Goal: Information Seeking & Learning: Learn about a topic

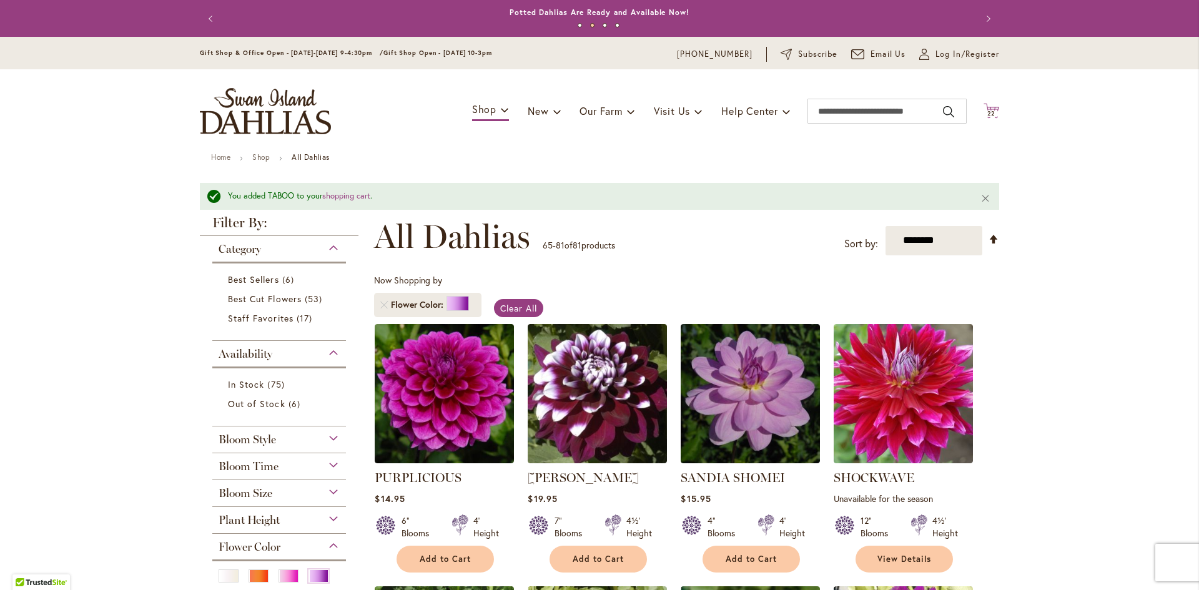
click at [987, 114] on span "22" at bounding box center [991, 113] width 9 height 8
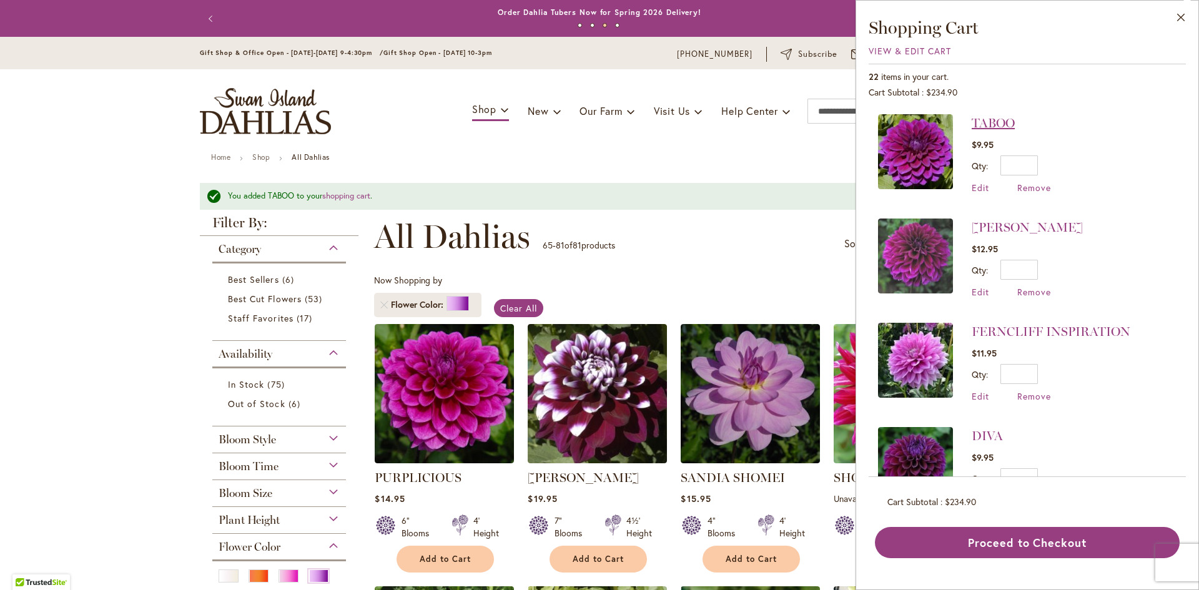
click at [991, 122] on link "TABOO" at bounding box center [992, 122] width 43 height 15
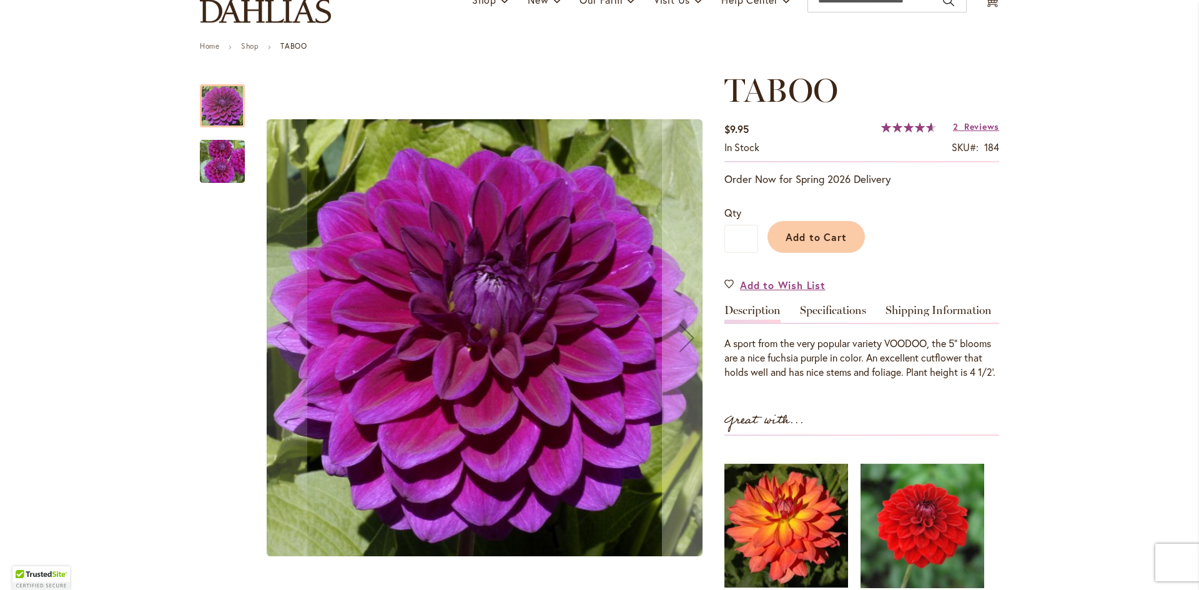
scroll to position [125, 0]
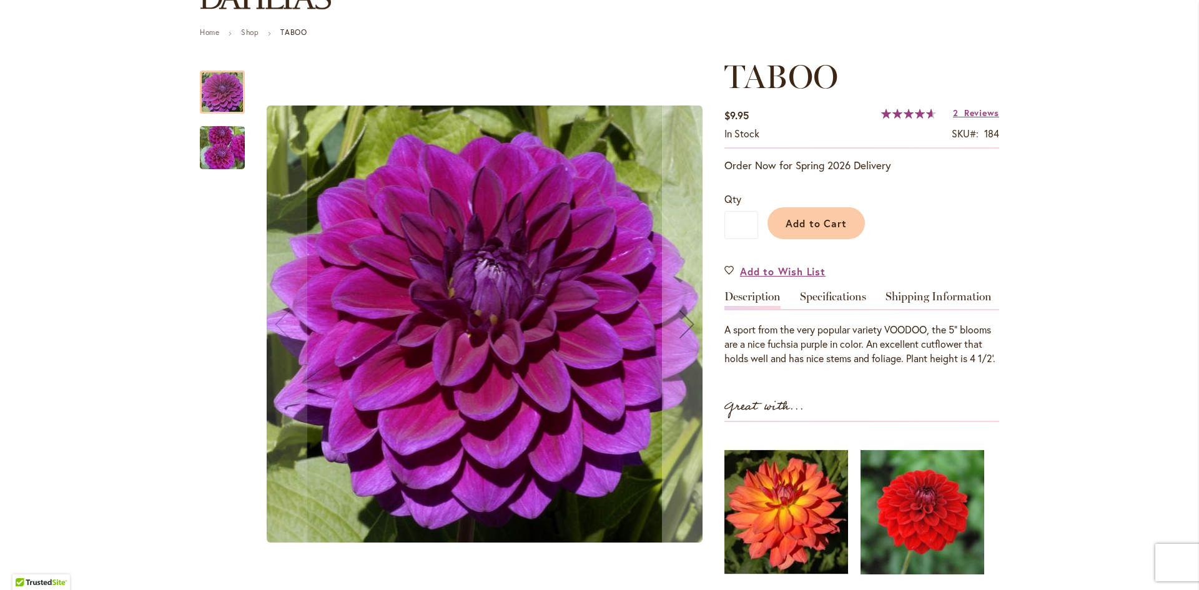
click at [227, 157] on img "TABOO" at bounding box center [222, 148] width 90 height 60
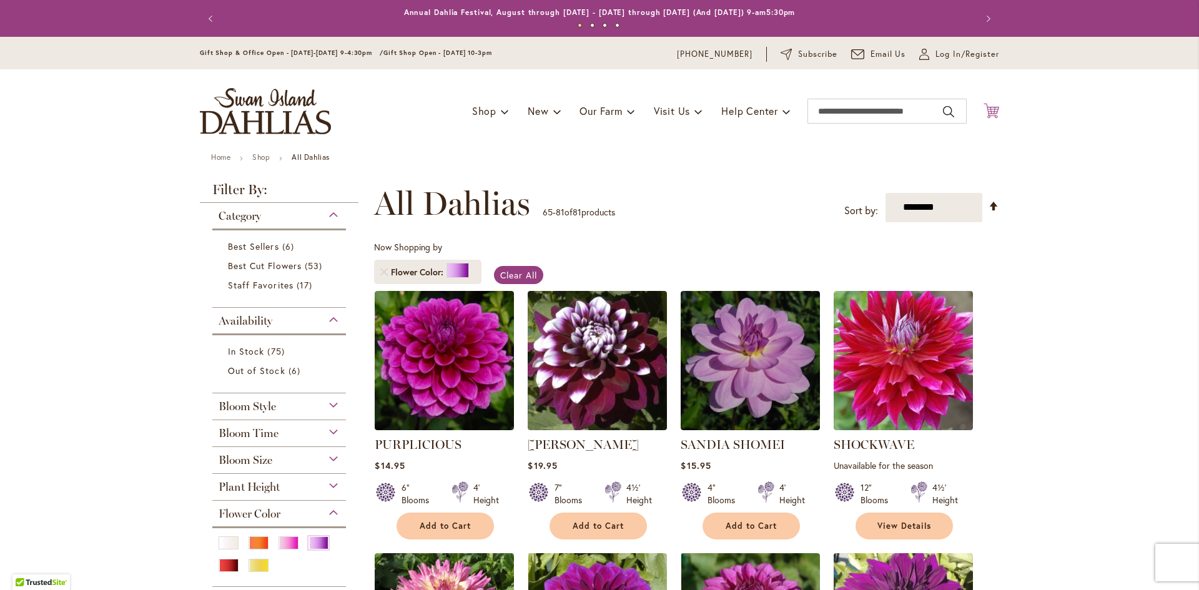
click at [987, 112] on icon "Cart .cls-1 { fill: #231f20; }" at bounding box center [991, 111] width 16 height 16
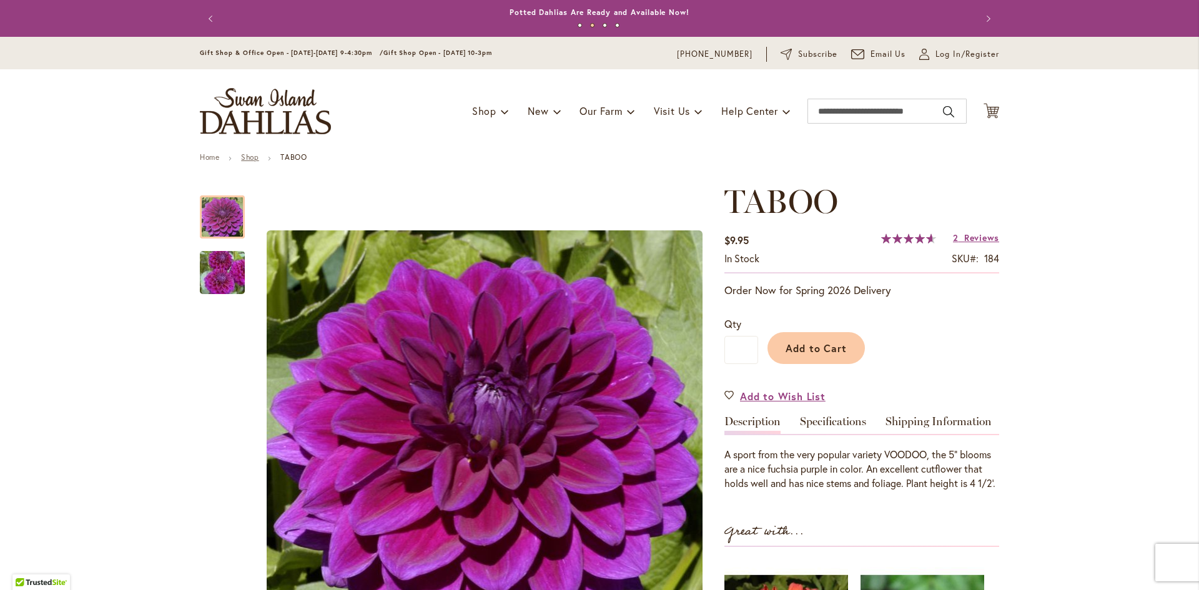
click at [249, 157] on link "Shop" at bounding box center [249, 156] width 17 height 9
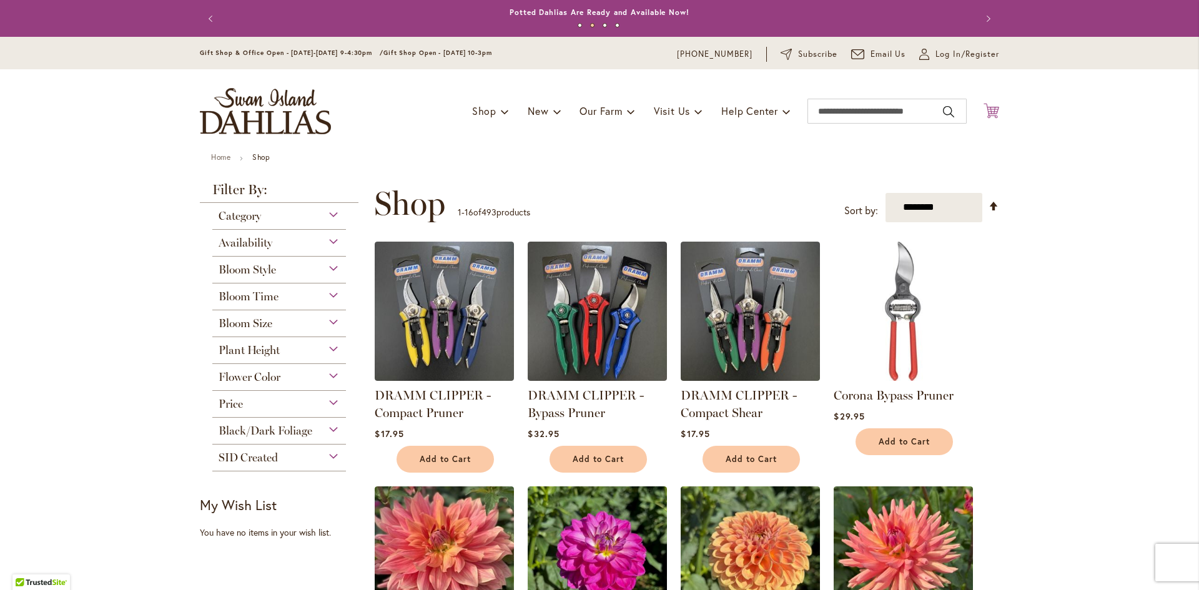
click at [990, 113] on icon at bounding box center [991, 110] width 16 height 15
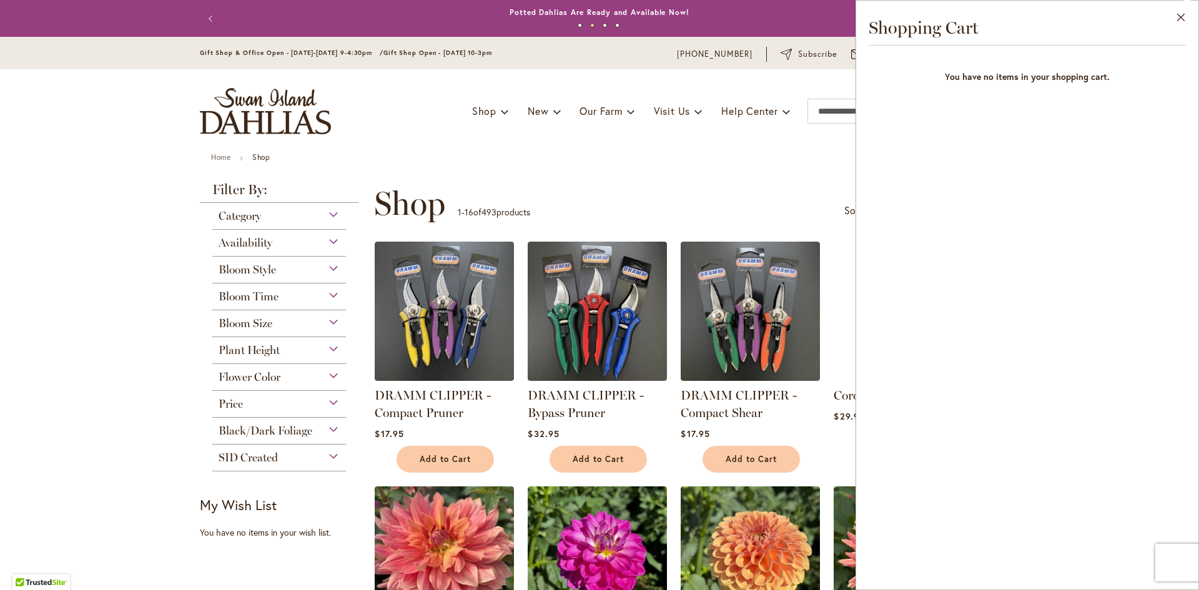
click at [603, 149] on div "Toggle Nav Shop Dahlia Tubers Collections Fresh Cut Dahlias Gardening Supplies …" at bounding box center [599, 111] width 824 height 84
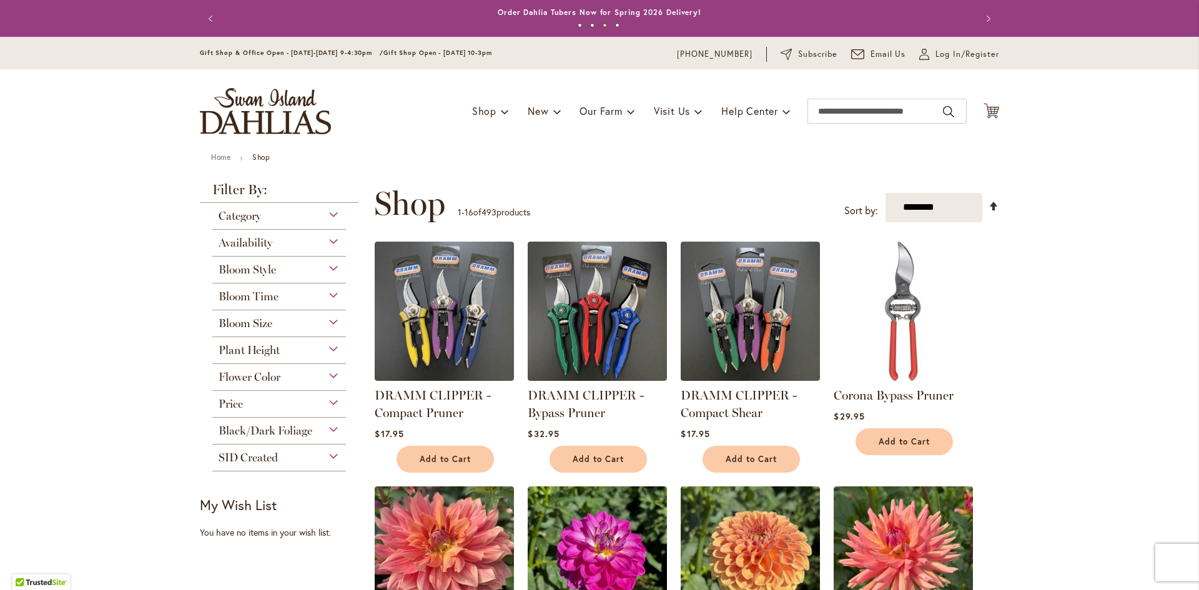
click at [988, 205] on link "Set Descending Direction" at bounding box center [993, 206] width 11 height 14
click at [950, 207] on select "**********" at bounding box center [933, 207] width 97 height 29
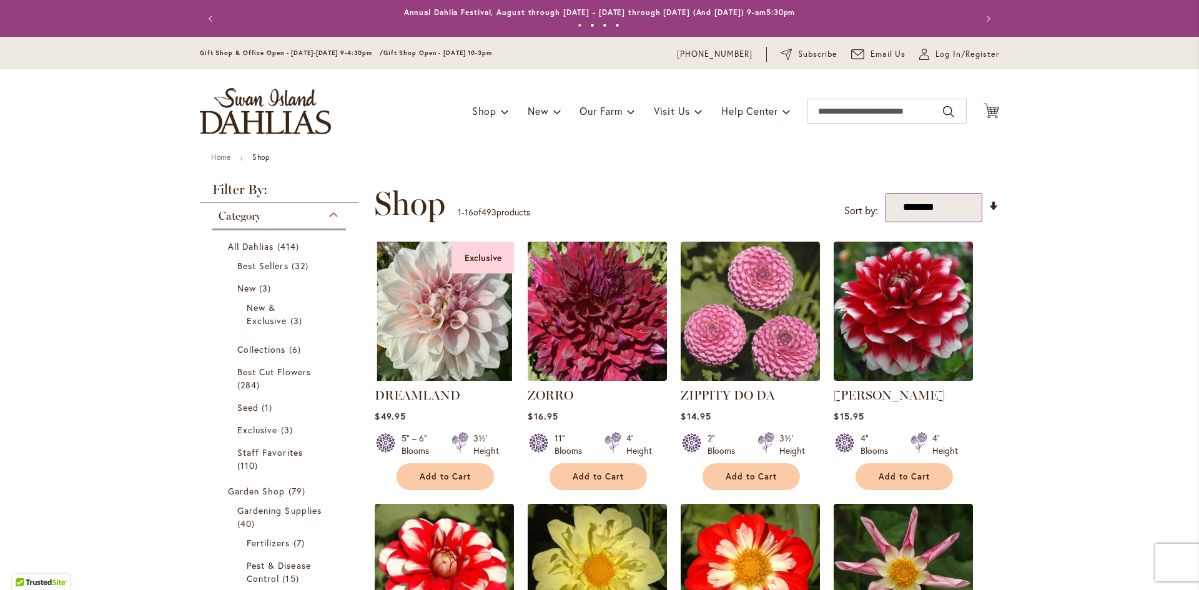
click at [915, 204] on select "**********" at bounding box center [933, 207] width 97 height 29
click at [740, 197] on div "**********" at bounding box center [686, 203] width 625 height 37
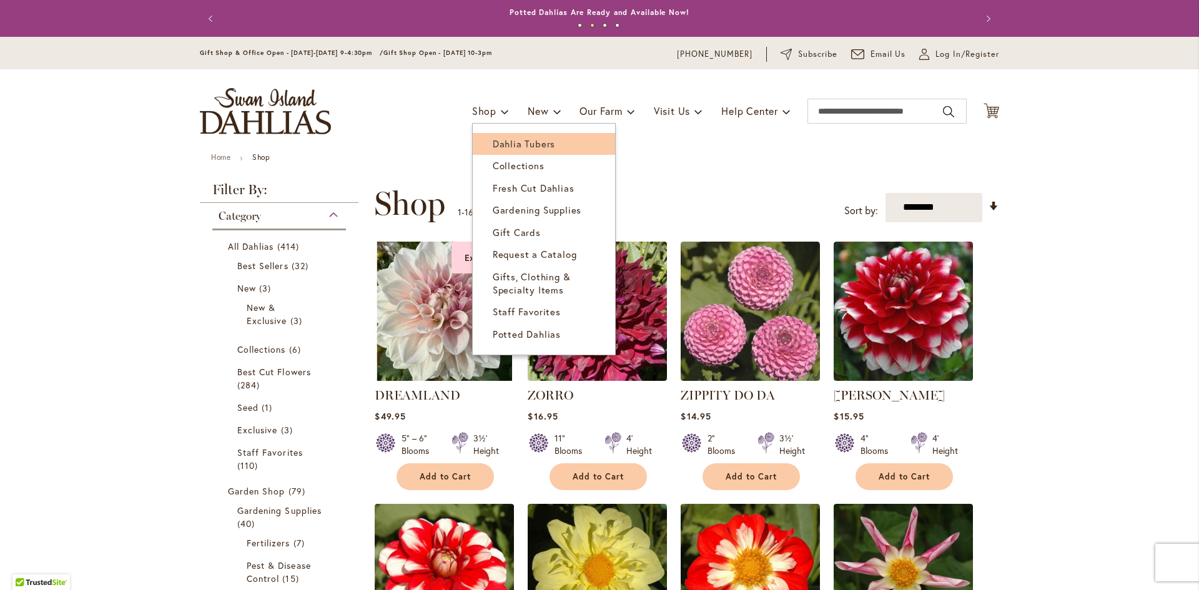
click at [507, 142] on span "Dahlia Tubers" at bounding box center [524, 143] width 62 height 12
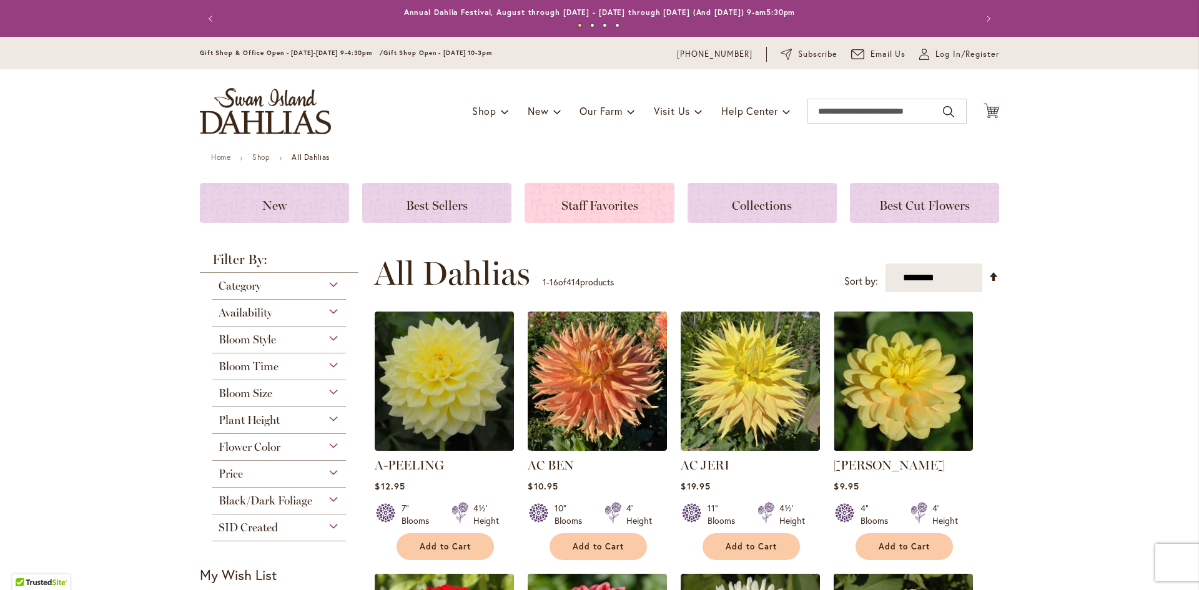
click at [561, 201] on span "Staff Favorites" at bounding box center [599, 205] width 77 height 15
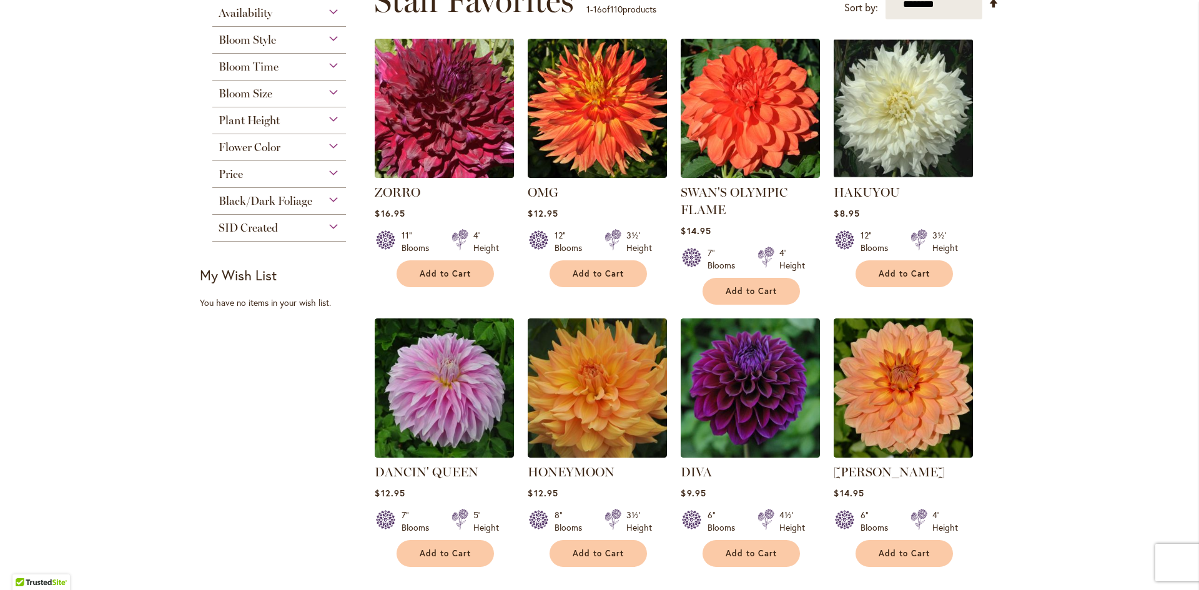
scroll to position [250, 0]
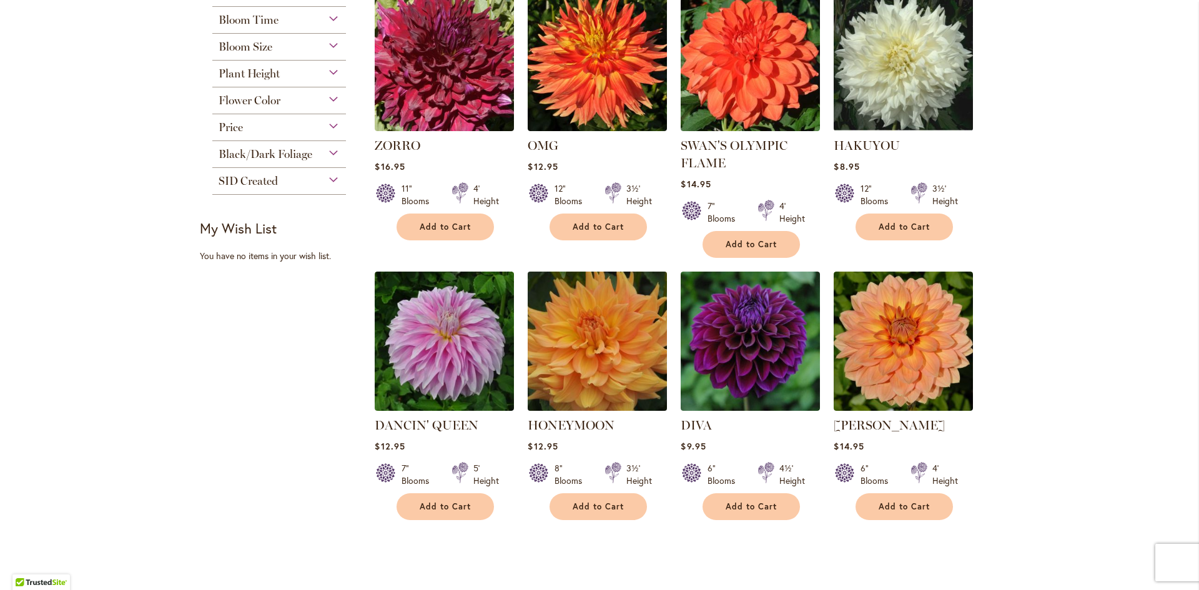
click at [601, 376] on img at bounding box center [597, 341] width 146 height 146
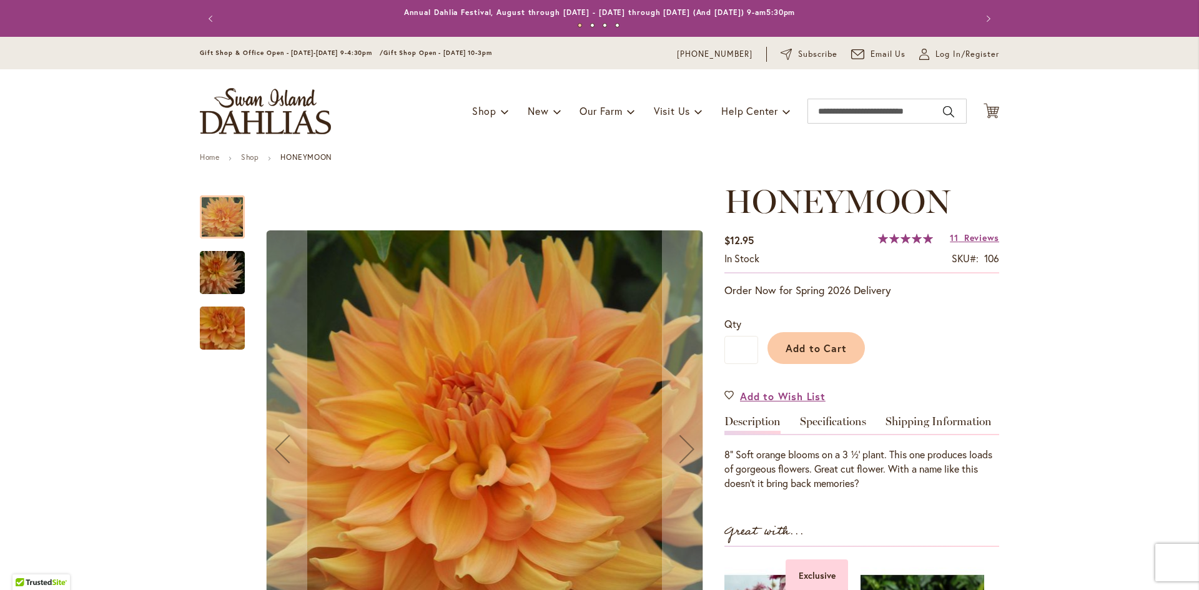
click at [220, 284] on img "Honeymoon" at bounding box center [222, 273] width 90 height 60
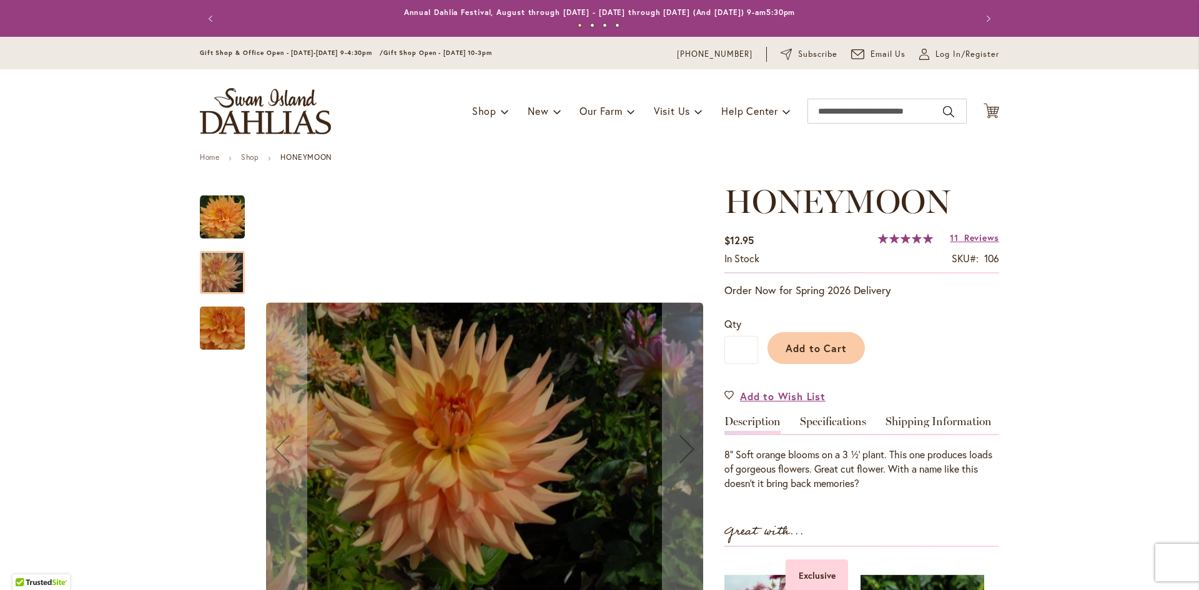
click at [214, 329] on img "Honeymoon" at bounding box center [222, 328] width 90 height 83
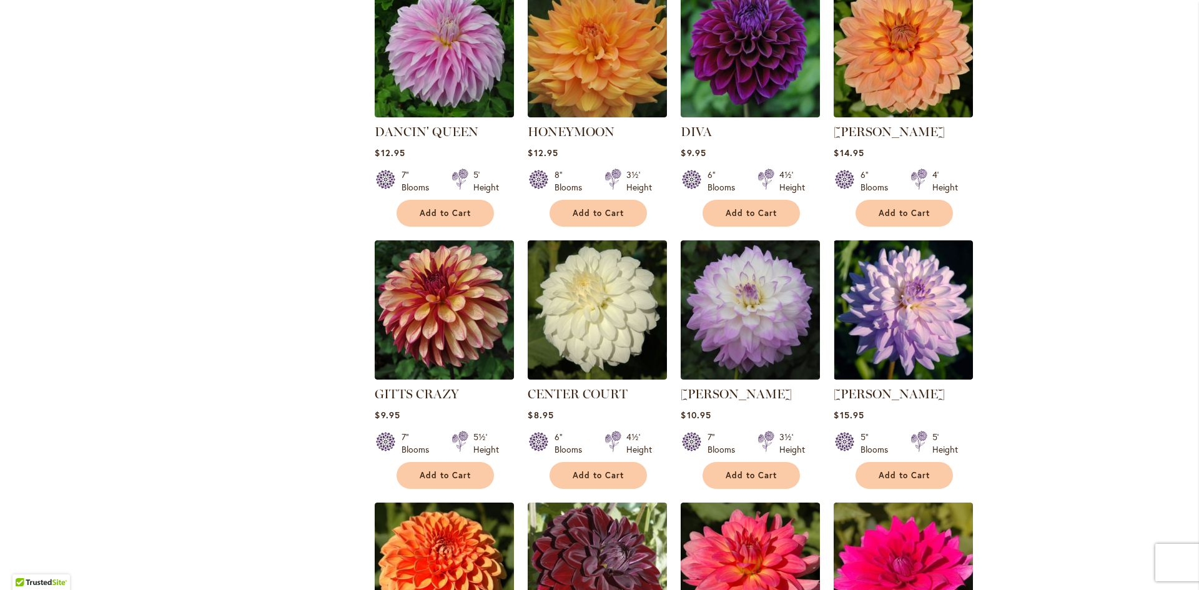
scroll to position [562, 0]
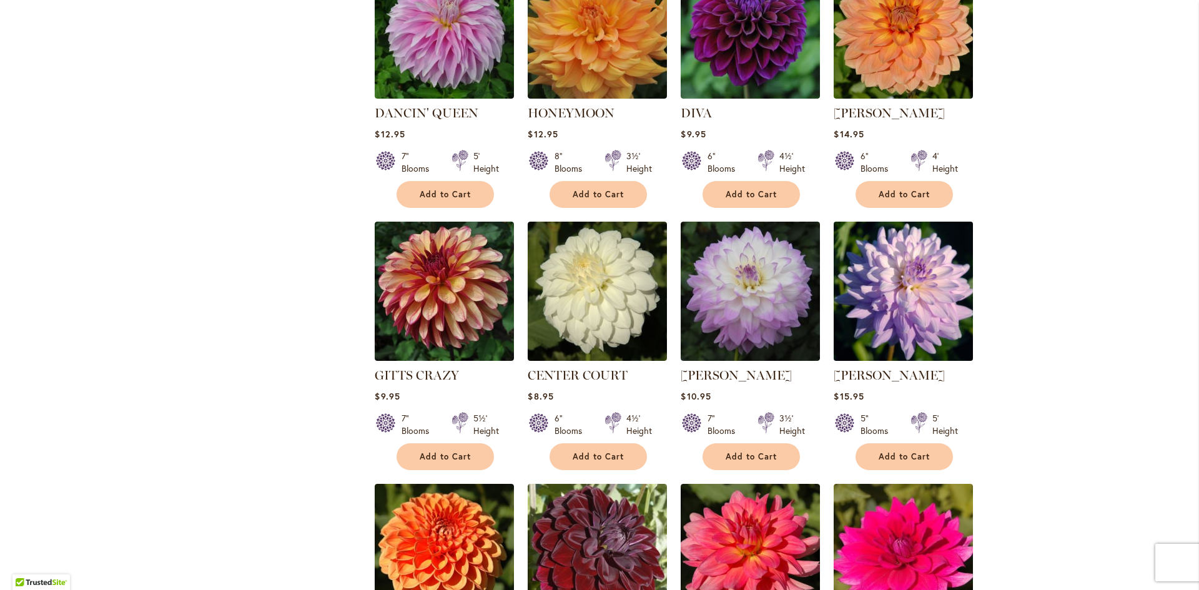
click at [899, 314] on img at bounding box center [903, 291] width 146 height 146
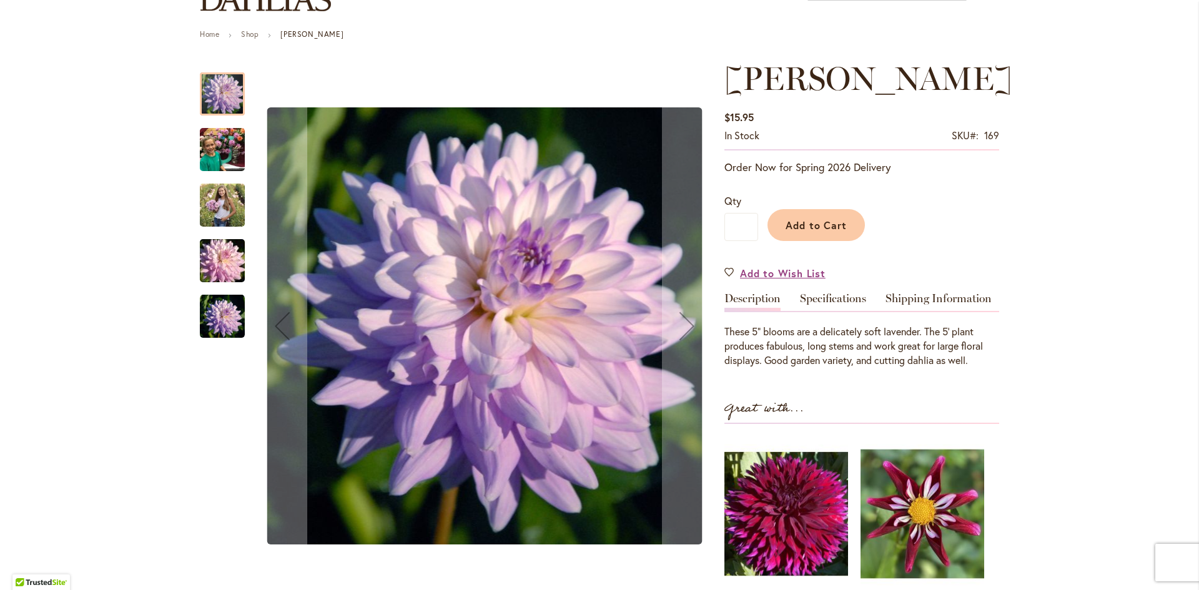
scroll to position [125, 0]
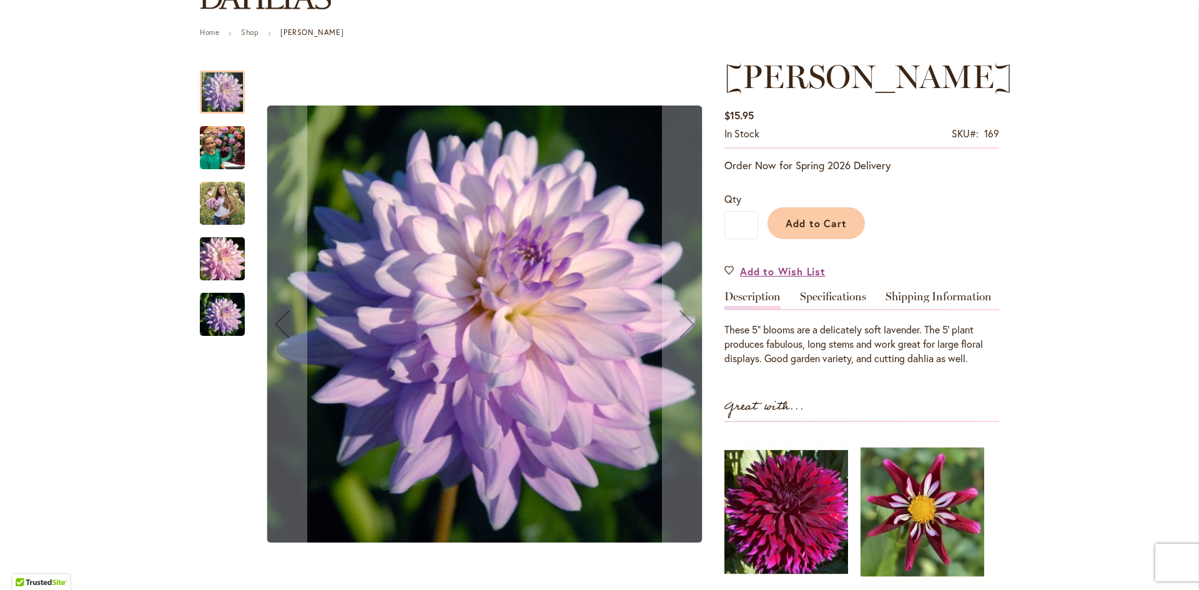
click at [208, 145] on img "JORDAN NICOLE" at bounding box center [222, 148] width 45 height 60
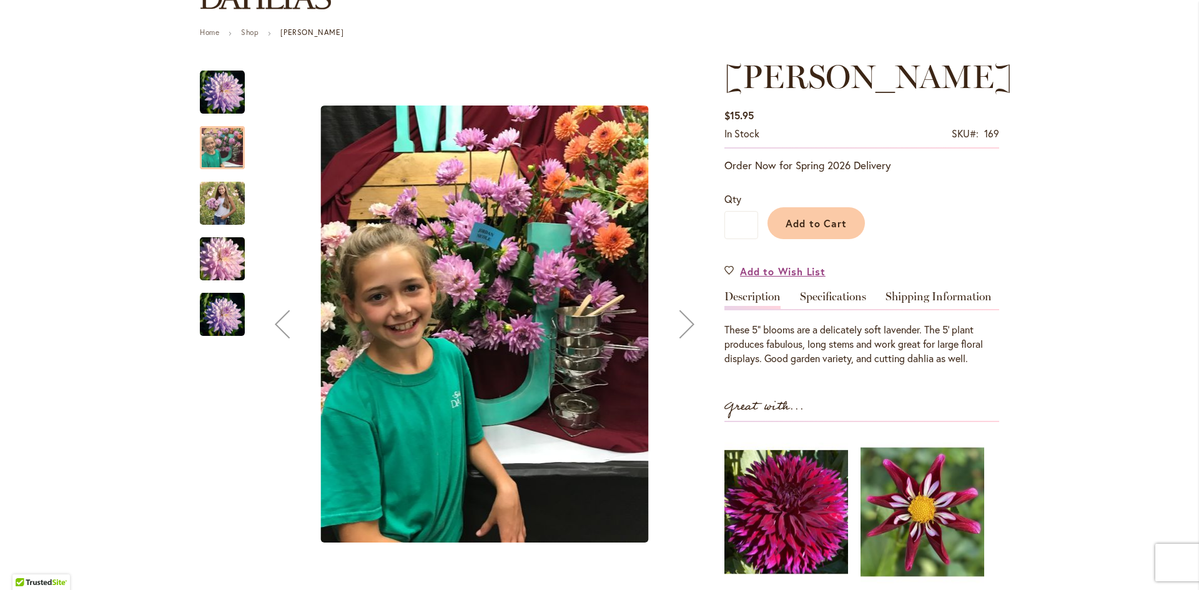
click at [214, 209] on img "JORDAN NICOLE" at bounding box center [222, 203] width 45 height 56
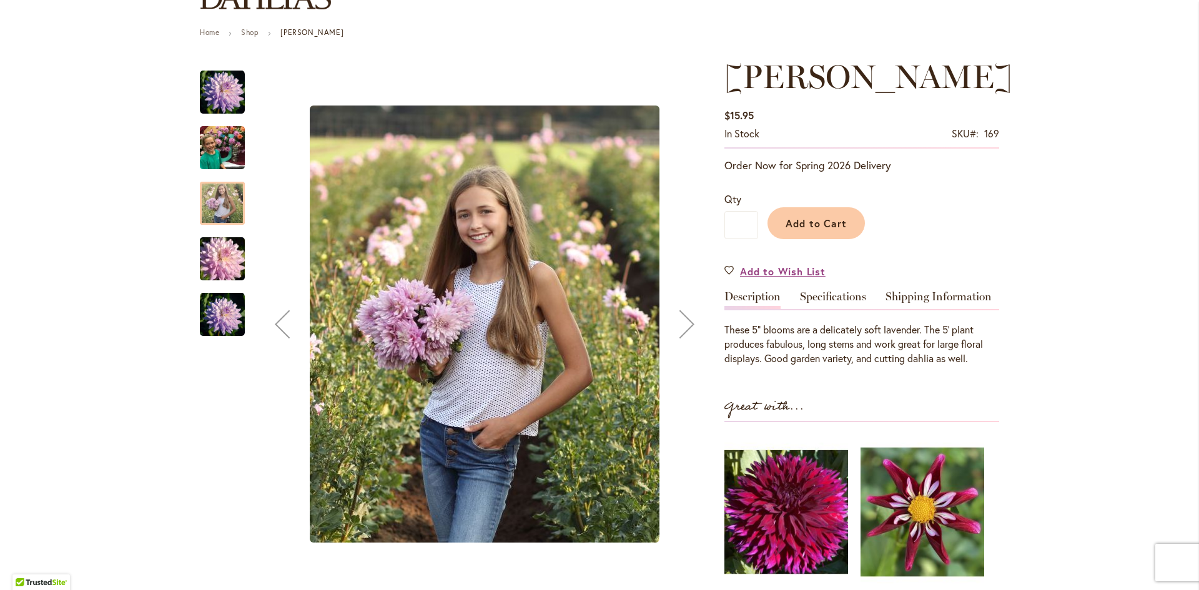
click at [215, 262] on img "JORDAN NICOLE" at bounding box center [222, 259] width 90 height 60
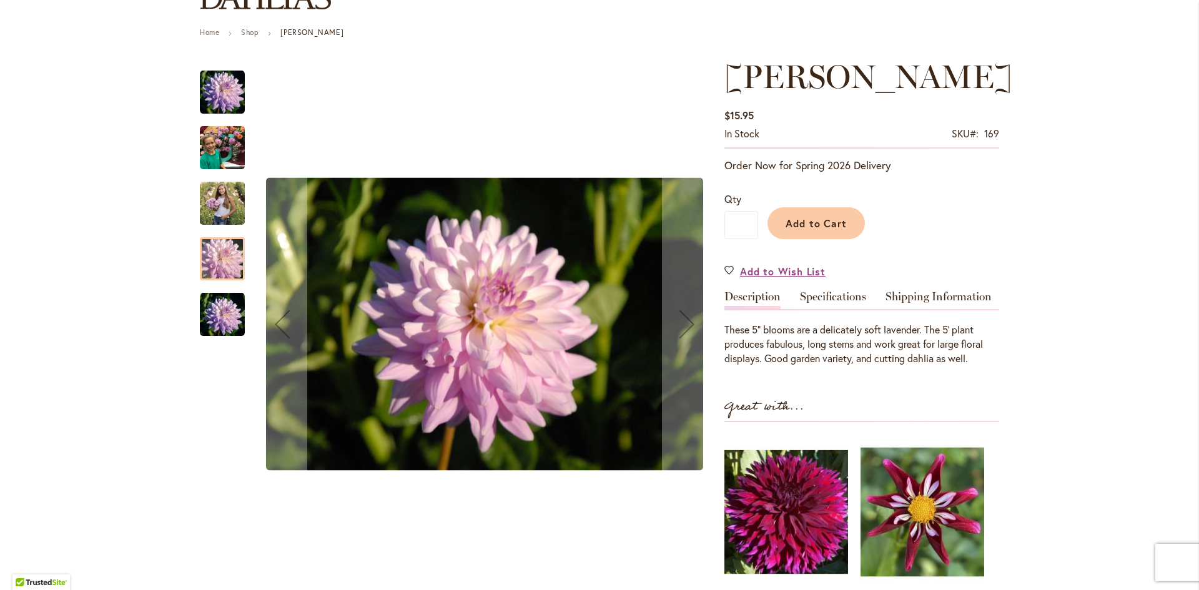
click at [215, 310] on img "JORDAN NICOLE" at bounding box center [222, 314] width 45 height 45
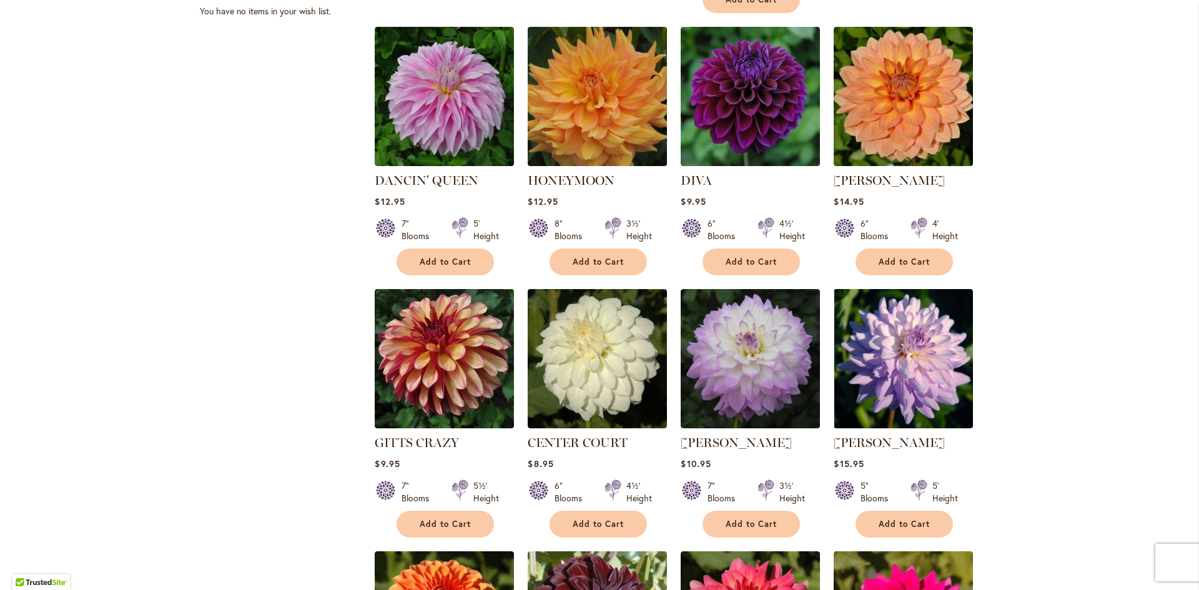
scroll to position [499, 0]
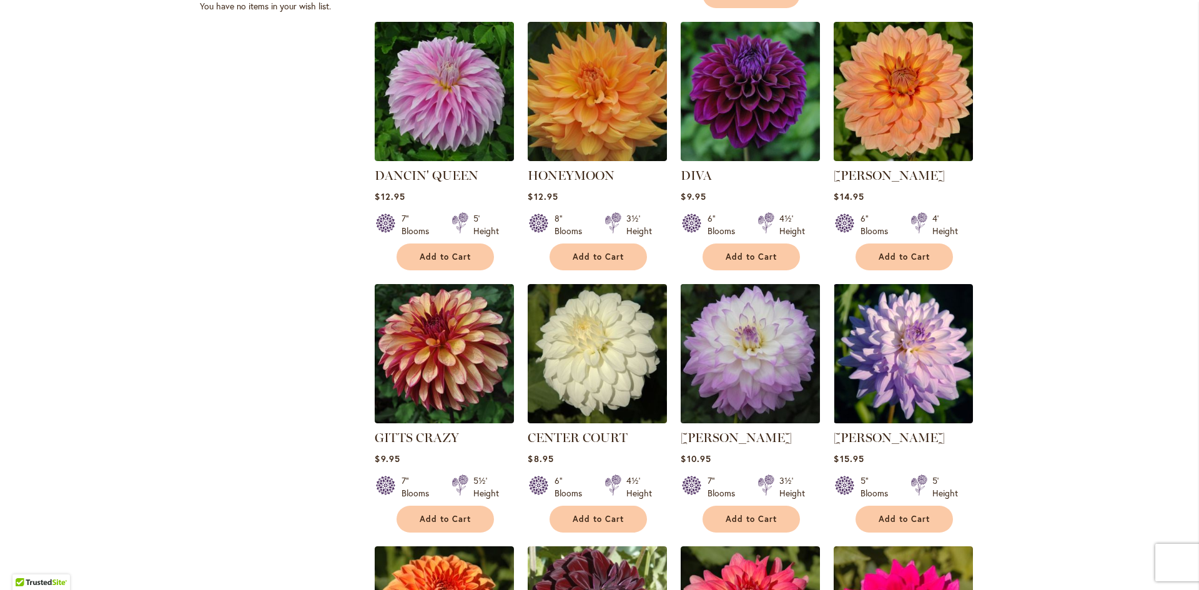
click at [731, 388] on img at bounding box center [750, 353] width 146 height 146
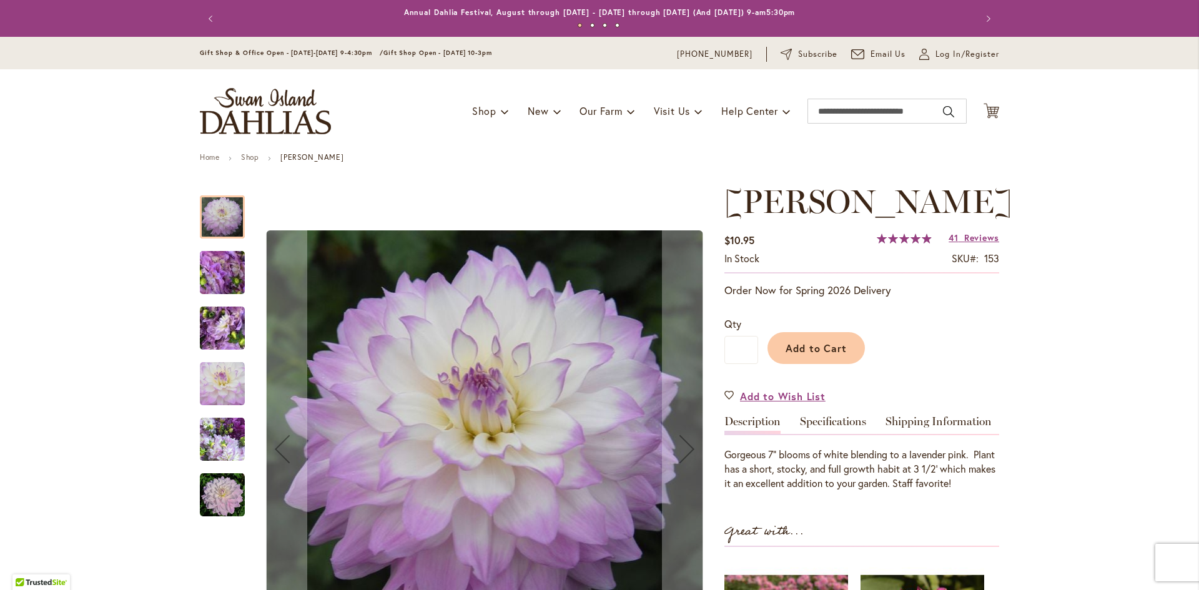
click at [214, 268] on img "MIKAYLA MIRANDA" at bounding box center [222, 272] width 90 height 67
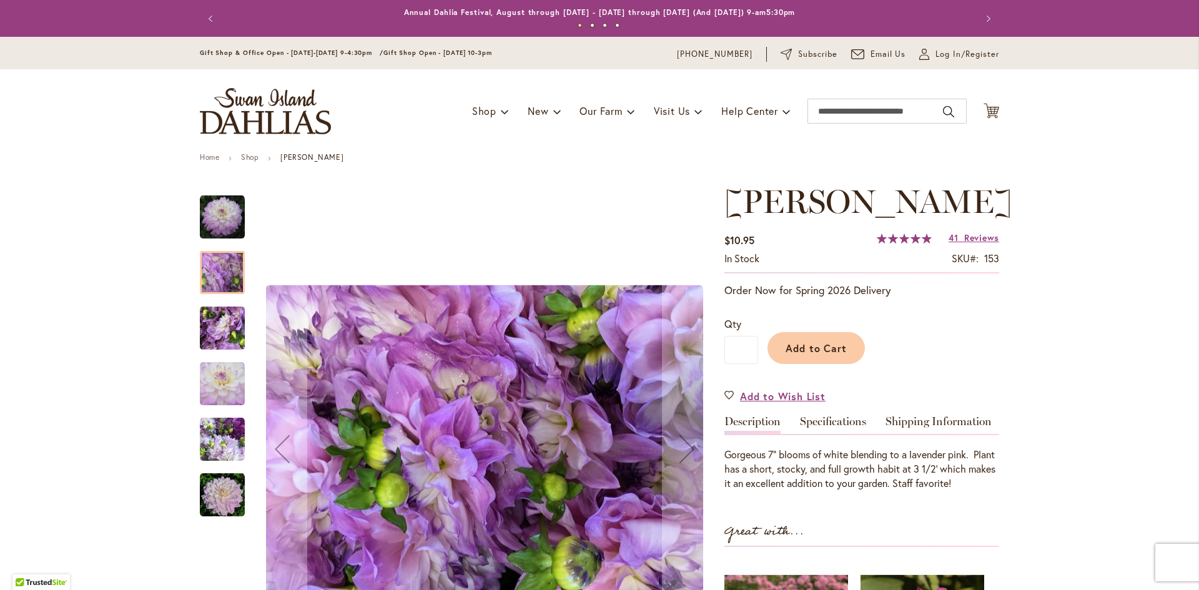
click at [222, 344] on img "MIKAYLA MIRANDA" at bounding box center [222, 328] width 90 height 67
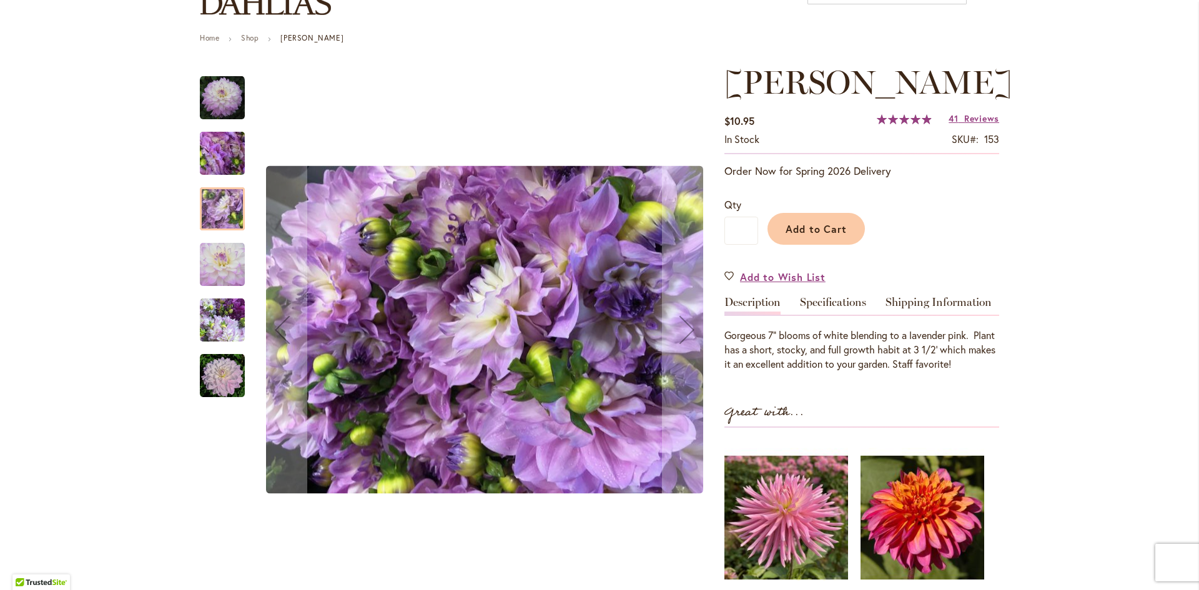
scroll to position [125, 0]
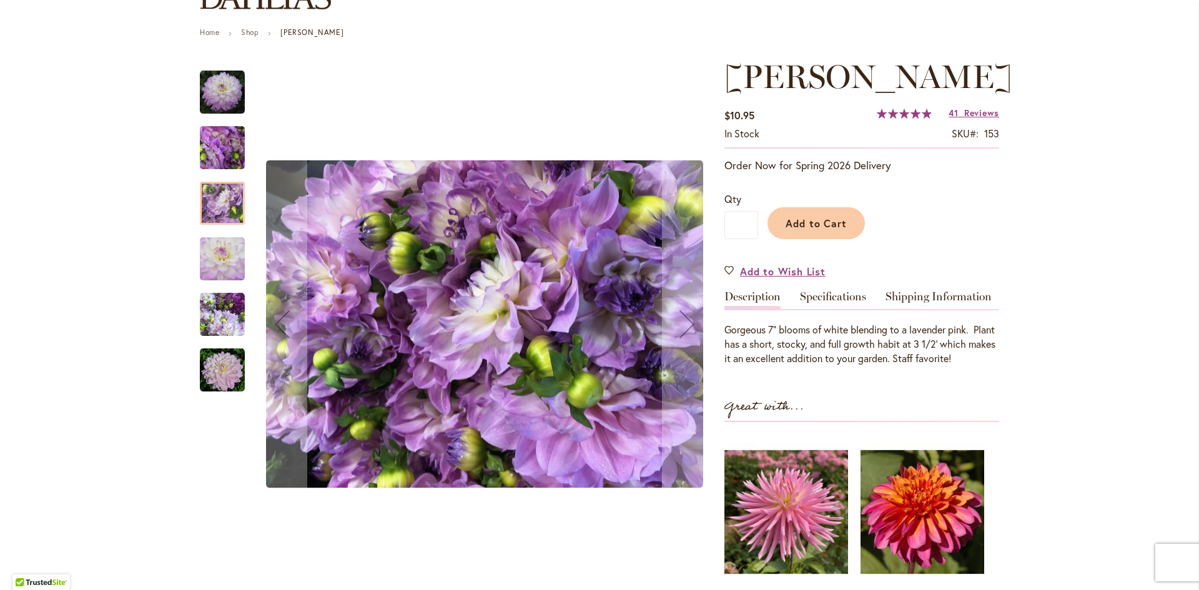
click at [205, 259] on img "MIKAYLA MIRANDA" at bounding box center [222, 259] width 45 height 45
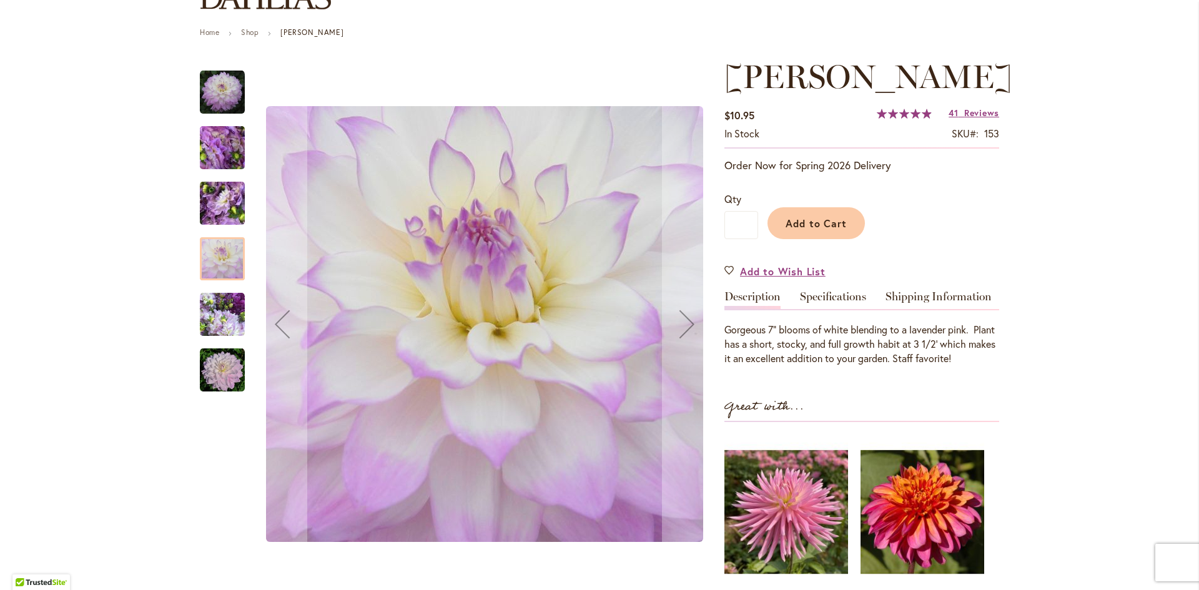
click at [223, 333] on img "MIKAYLA MIRANDA" at bounding box center [222, 314] width 45 height 45
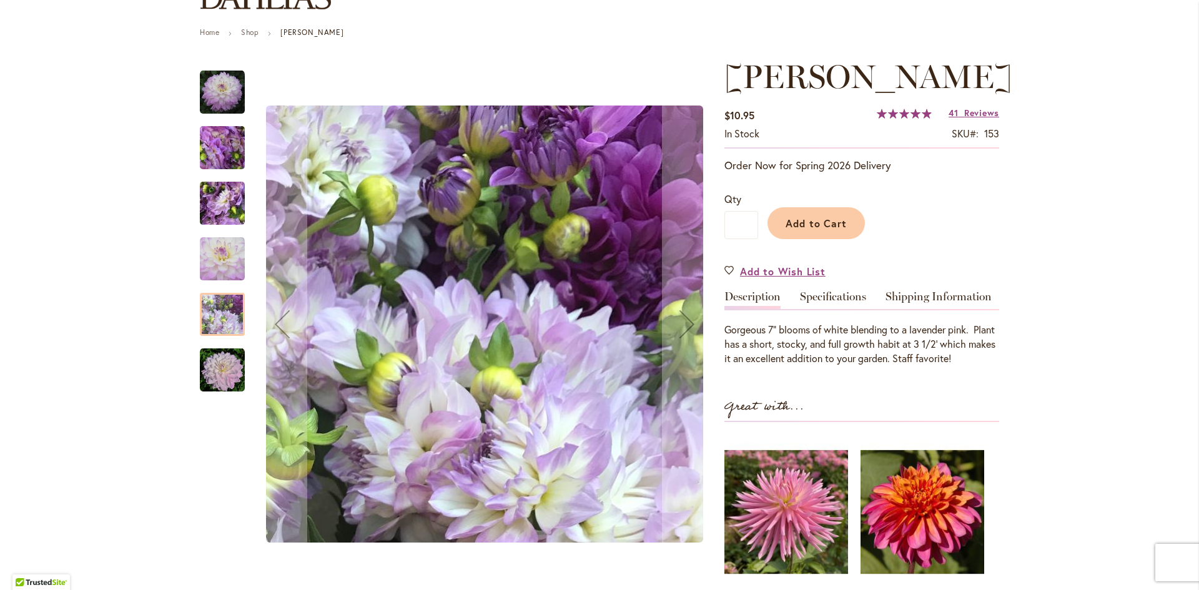
click at [219, 366] on img "MIKAYLA MIRANDA" at bounding box center [222, 370] width 45 height 45
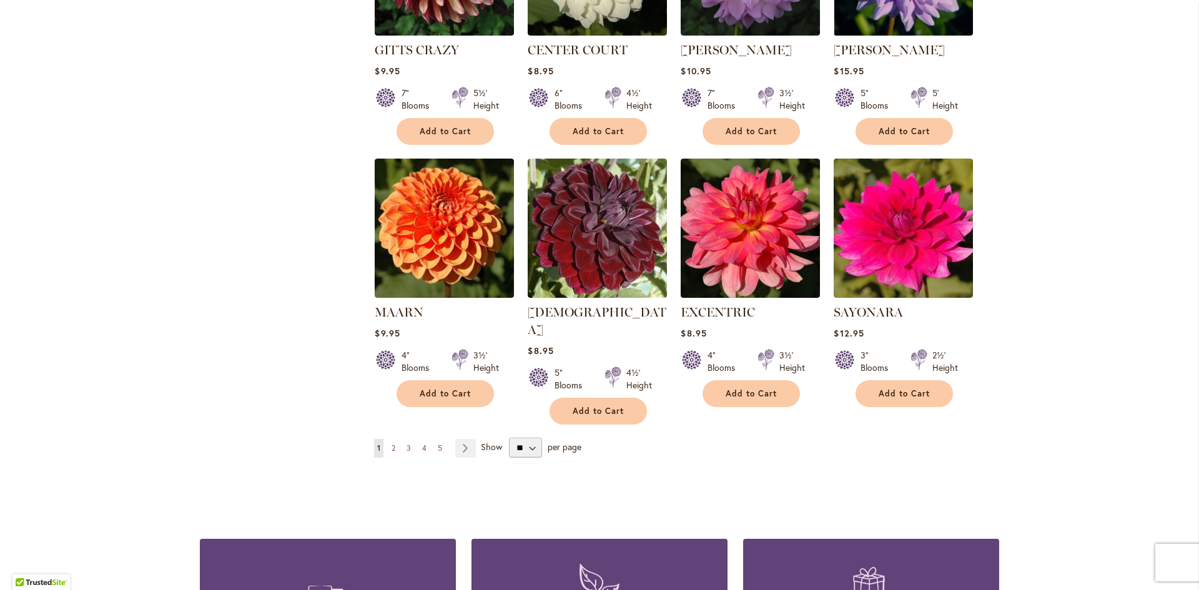
scroll to position [936, 0]
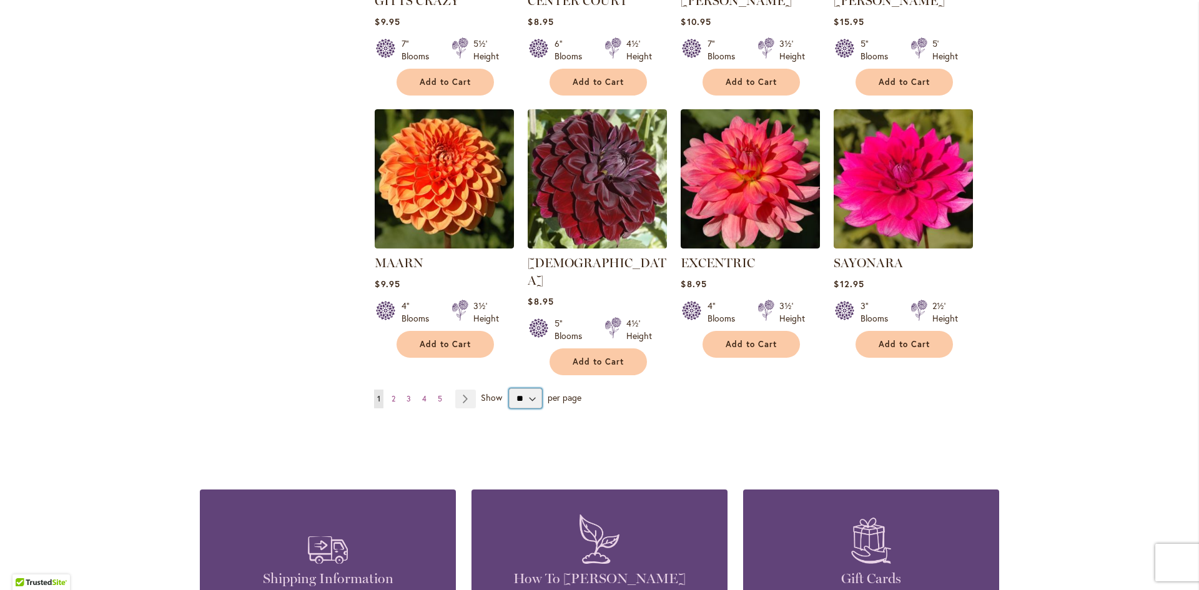
click at [526, 388] on select "** ** ** **" at bounding box center [525, 398] width 33 height 20
select select "**"
click at [509, 388] on select "** ** ** **" at bounding box center [525, 398] width 33 height 20
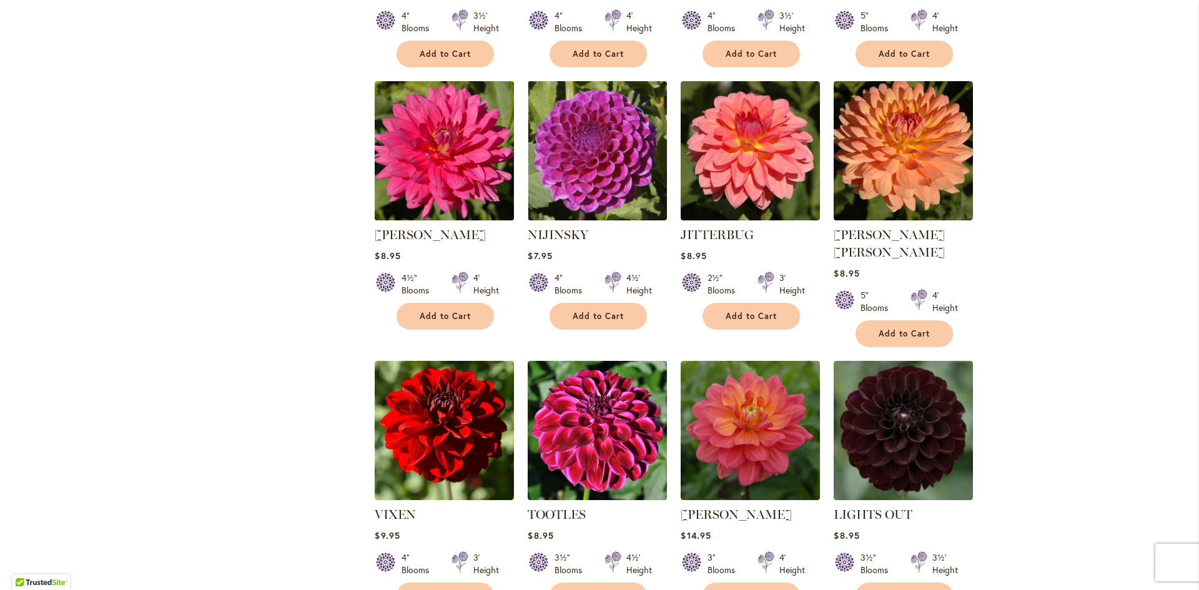
scroll to position [1623, 0]
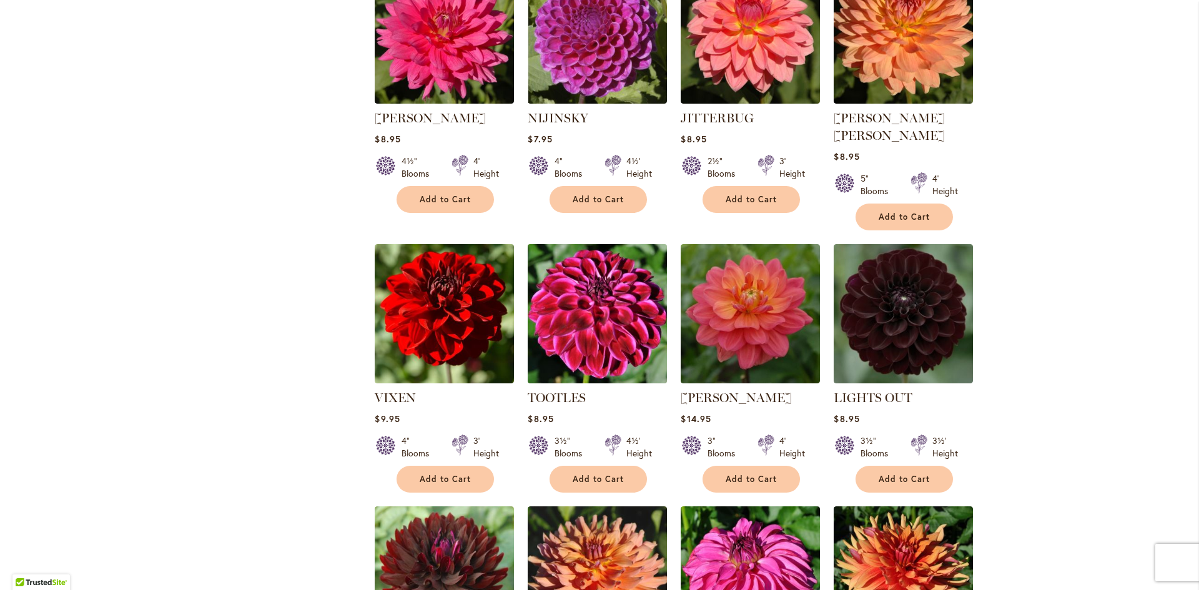
click at [574, 303] on img at bounding box center [597, 313] width 146 height 146
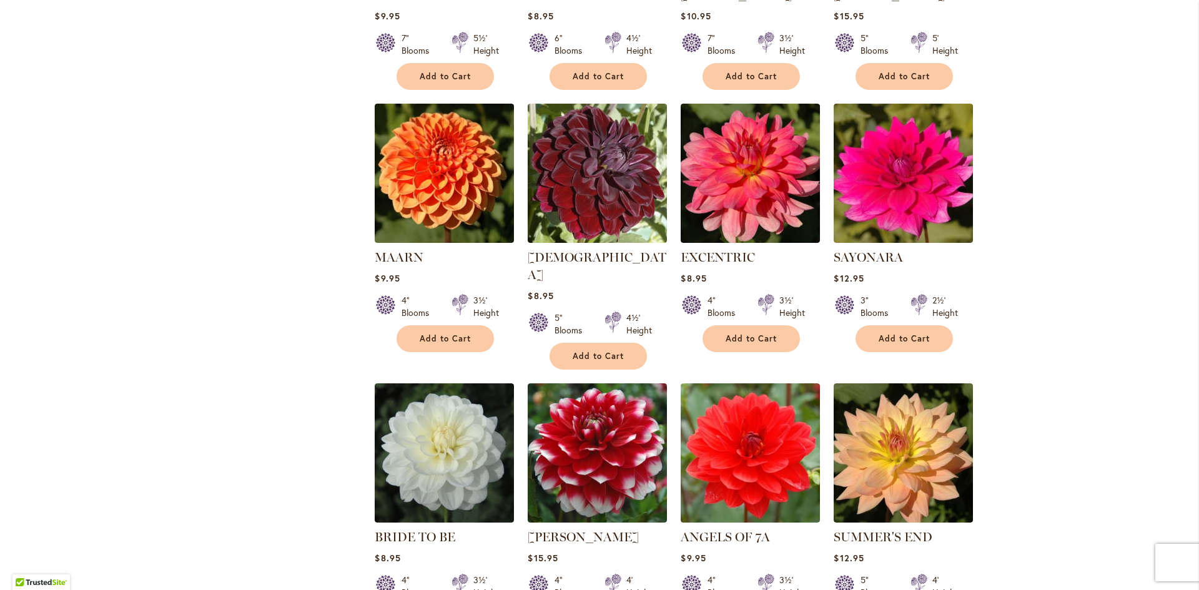
scroll to position [999, 0]
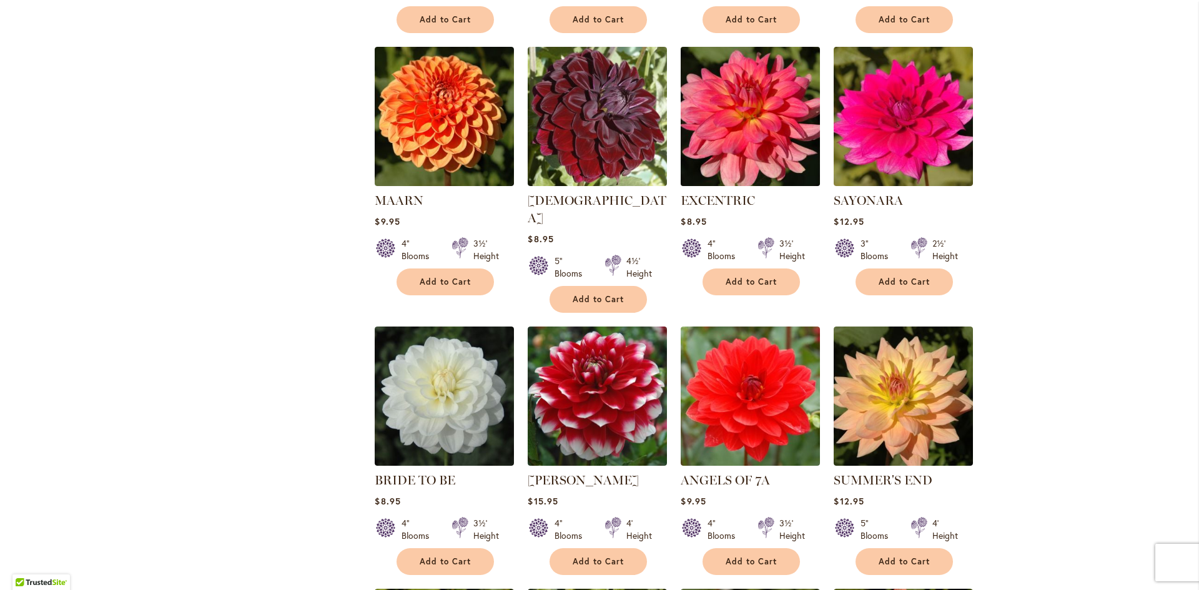
click at [732, 160] on img at bounding box center [750, 116] width 146 height 146
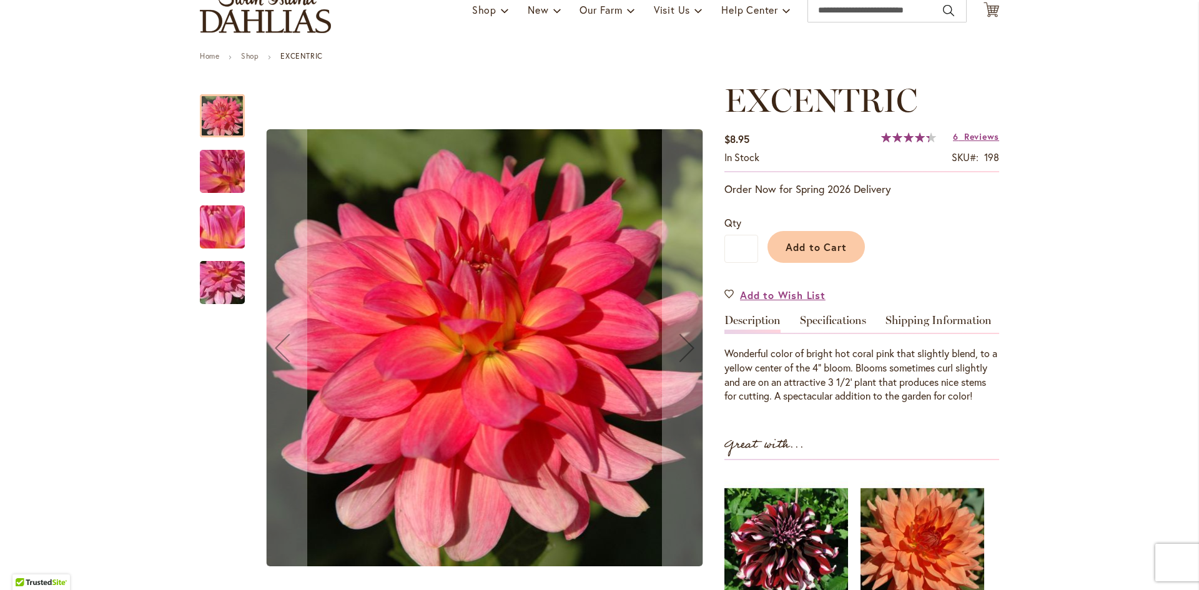
scroll to position [125, 0]
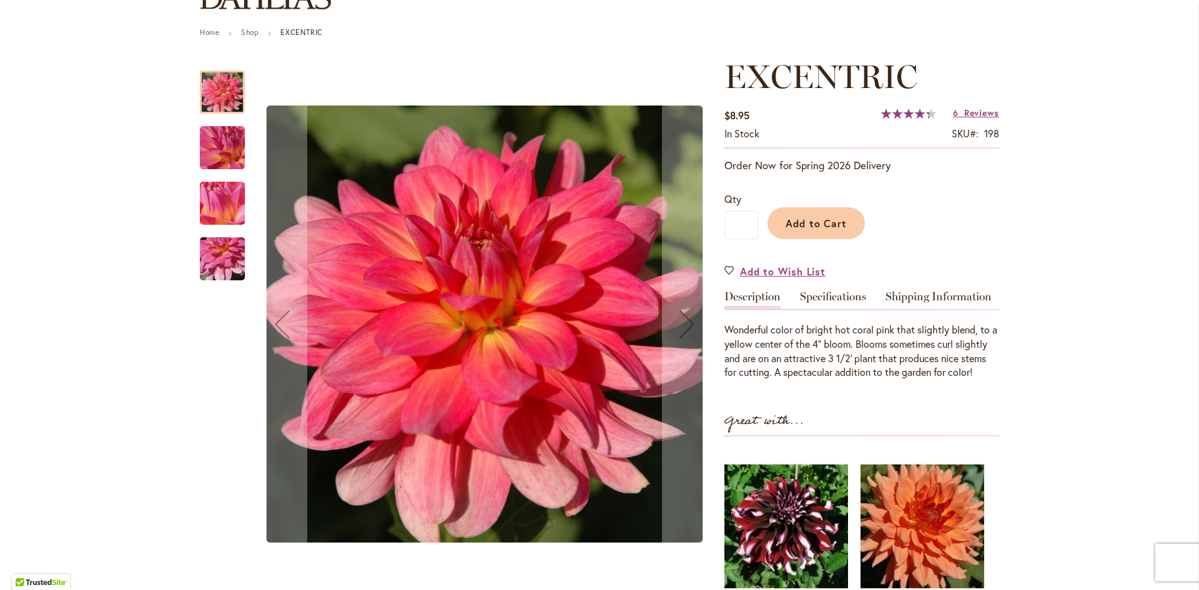
click at [212, 143] on img "EXCENTRIC" at bounding box center [222, 147] width 90 height 67
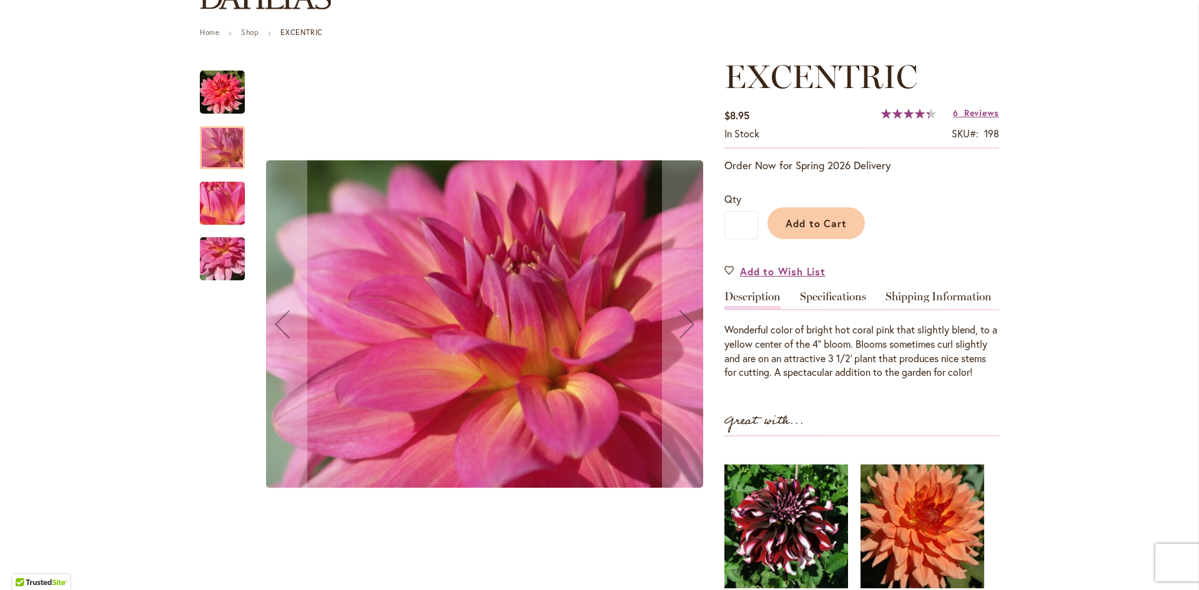
click at [217, 200] on img "EXCENTRIC" at bounding box center [222, 203] width 90 height 67
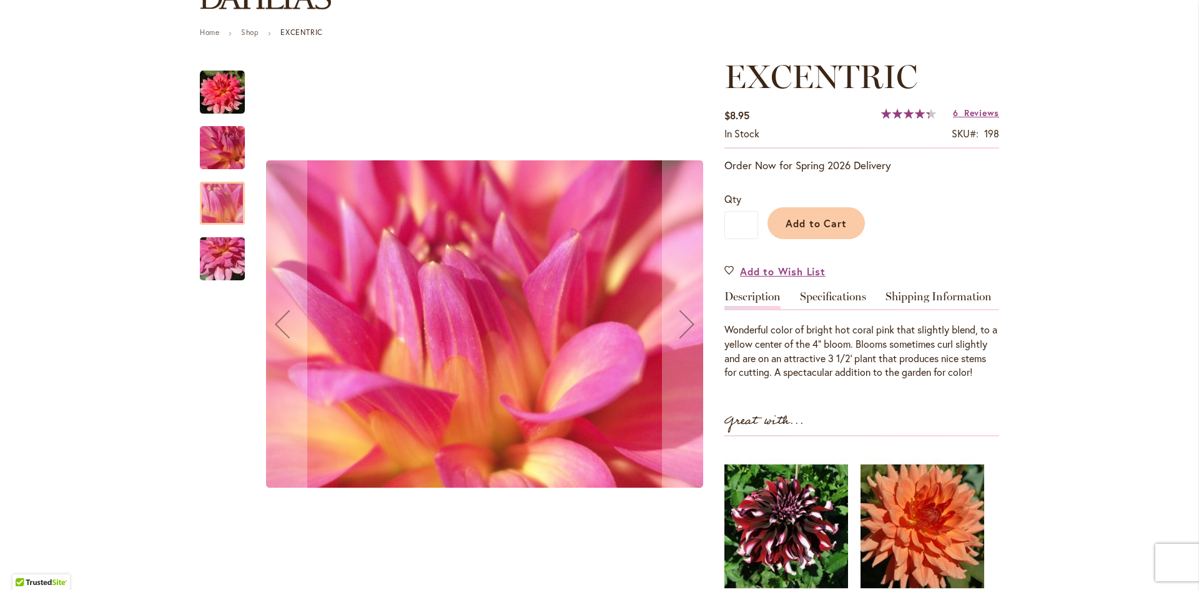
click at [210, 248] on img "EXCENTRIC" at bounding box center [222, 258] width 90 height 67
